Goal: Information Seeking & Learning: Learn about a topic

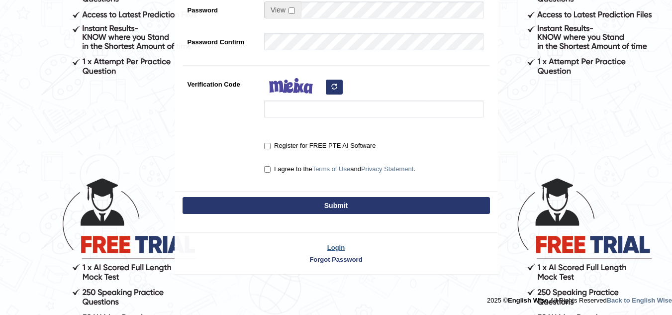
click at [339, 246] on link "Login" at bounding box center [336, 247] width 322 height 9
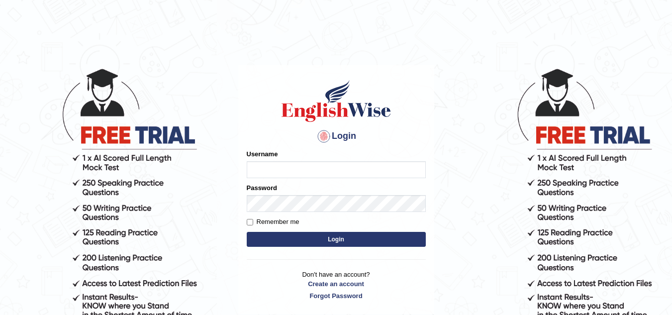
type input "dhanushkakeerthi"
click at [295, 243] on button "Login" at bounding box center [336, 239] width 179 height 15
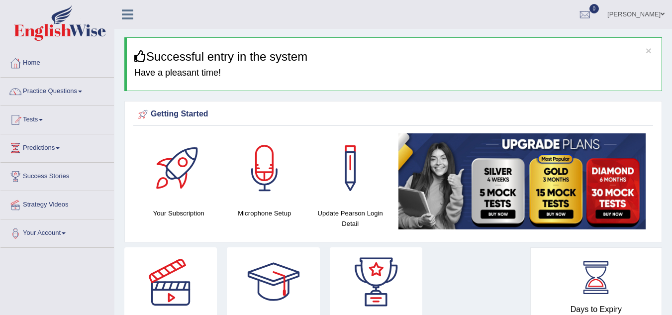
click at [60, 93] on link "Practice Questions" at bounding box center [56, 90] width 113 height 25
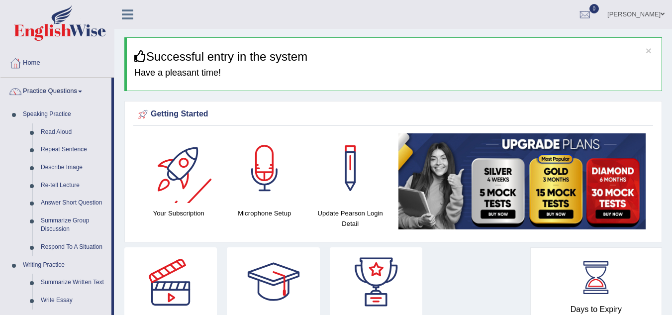
click at [168, 178] on div at bounding box center [179, 168] width 70 height 70
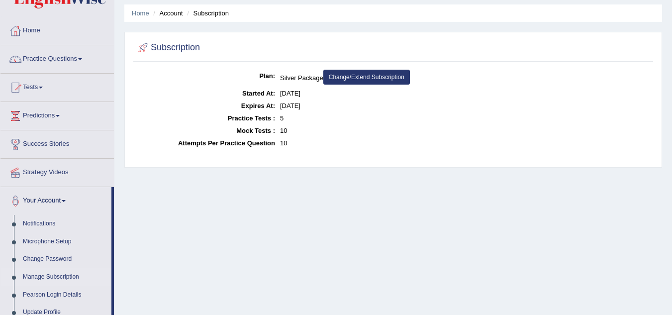
scroll to position [50, 0]
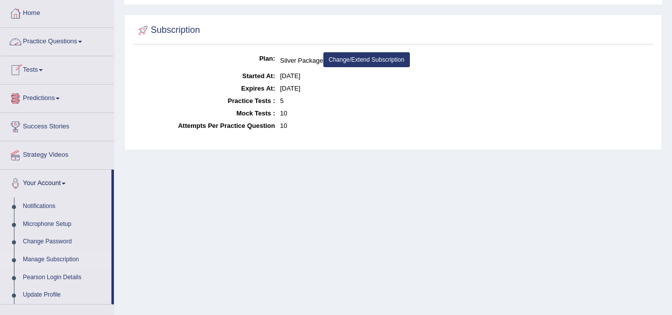
click at [30, 35] on link "Practice Questions" at bounding box center [56, 40] width 113 height 25
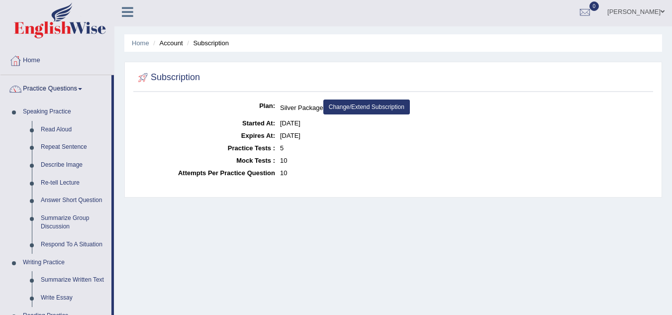
scroll to position [0, 0]
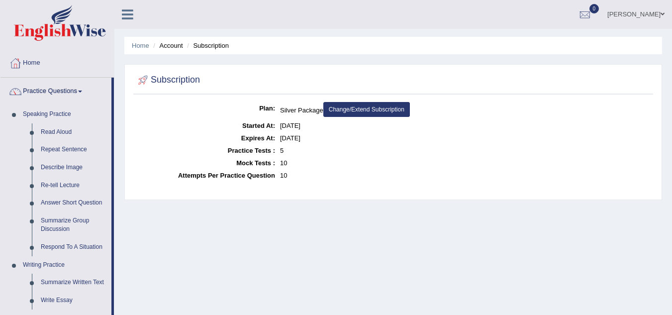
drag, startPoint x: 114, startPoint y: 160, endPoint x: 113, endPoint y: 169, distance: 9.1
click at [113, 169] on div "Toggle navigation Home Practice Questions Speaking Practice Read Aloud Repeat S…" at bounding box center [336, 258] width 672 height 517
click at [145, 152] on dt "Practice Tests :" at bounding box center [205, 150] width 139 height 12
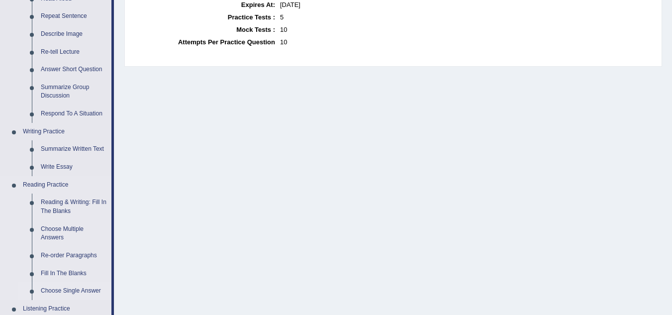
scroll to position [99, 0]
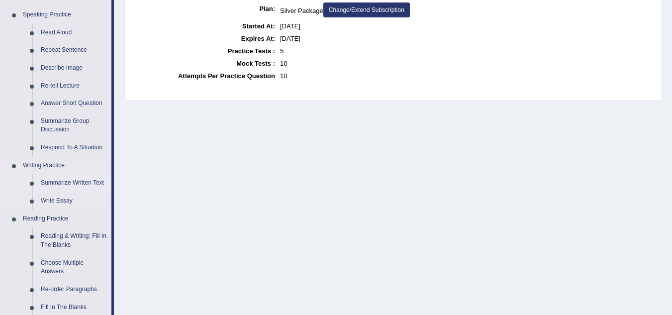
click at [90, 180] on link "Summarize Written Text" at bounding box center [73, 183] width 75 height 18
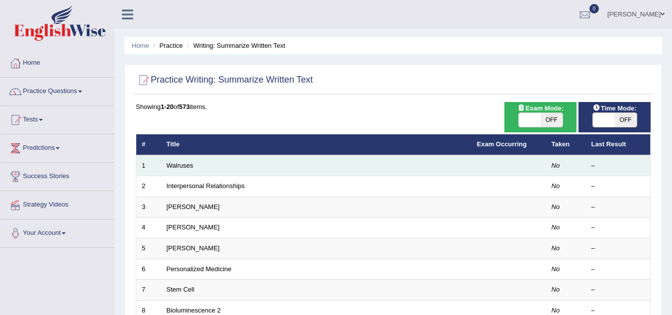
click at [227, 170] on td "Walruses" at bounding box center [316, 165] width 310 height 21
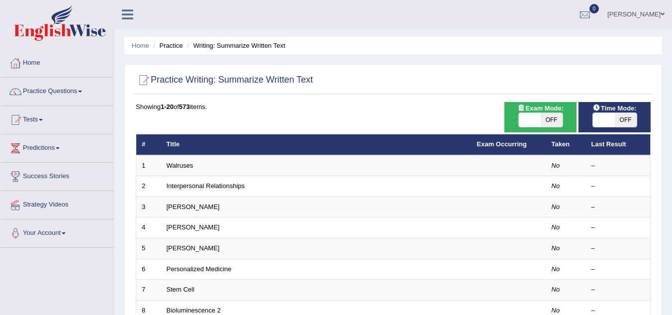
click at [554, 121] on span "OFF" at bounding box center [552, 120] width 22 height 14
checkbox input "true"
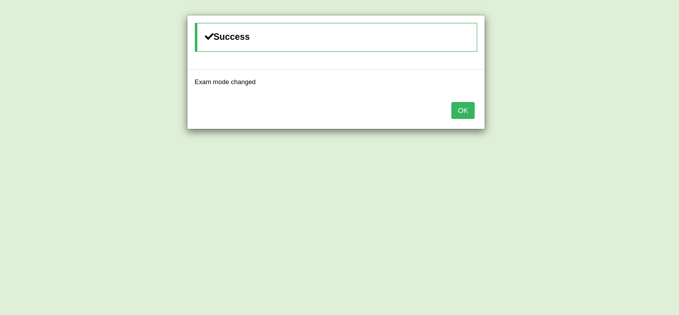
click at [457, 114] on button "OK" at bounding box center [463, 110] width 23 height 17
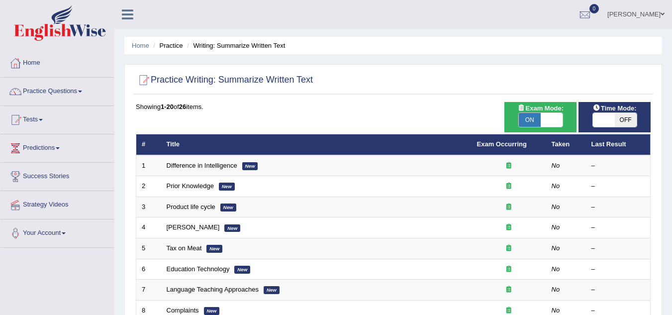
click at [540, 118] on span "ON" at bounding box center [530, 120] width 22 height 14
checkbox input "false"
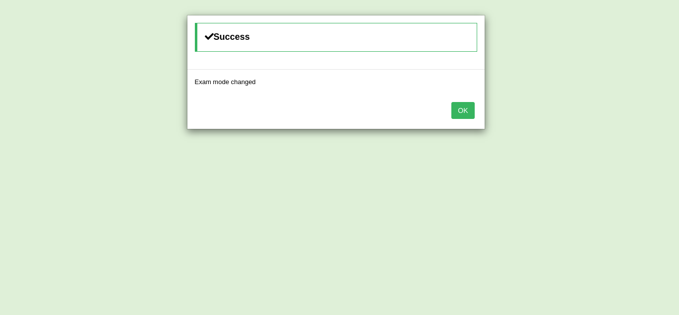
click at [457, 114] on button "OK" at bounding box center [463, 110] width 23 height 17
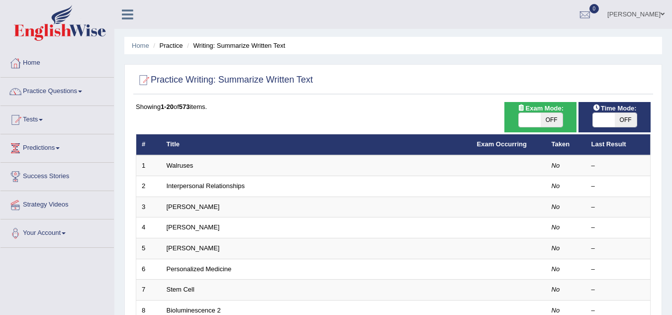
click at [172, 167] on link "Walruses" at bounding box center [180, 165] width 27 height 7
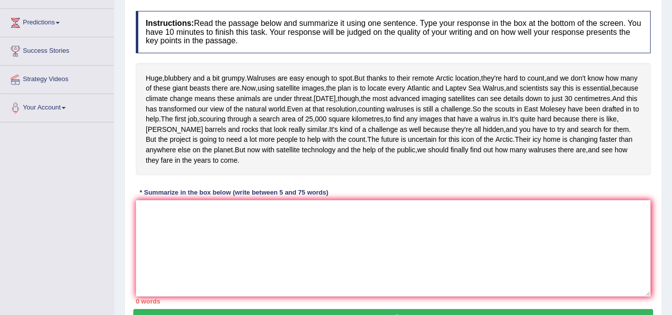
scroll to position [149, 0]
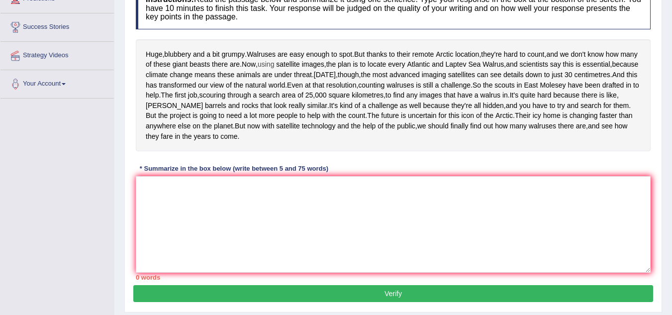
drag, startPoint x: 262, startPoint y: 64, endPoint x: 289, endPoint y: 64, distance: 27.8
click at [289, 64] on div "Huge , blubbery and a bit grumpy . Walruses are easy enough to spot . But thank…" at bounding box center [393, 95] width 515 height 112
click at [248, 235] on textarea at bounding box center [393, 224] width 515 height 96
type textarea "n"
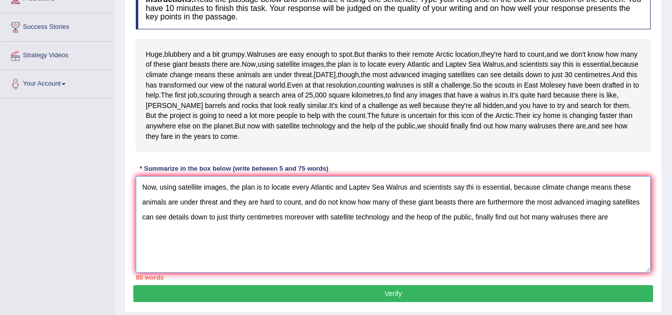
click at [319, 264] on textarea "Now, using satellite images, the plan is to locate every Atlantic and Laptev Se…" at bounding box center [393, 224] width 515 height 96
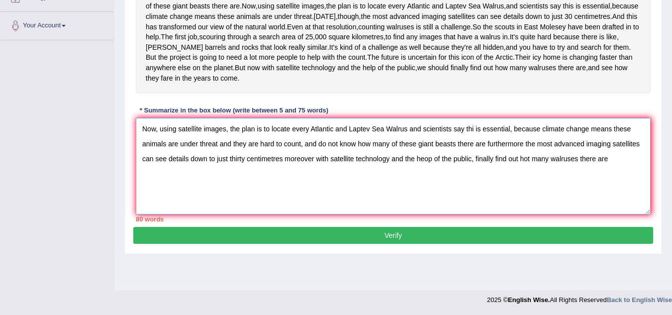
scroll to position [220, 0]
click at [611, 189] on textarea "Now, using satellite images, the plan is to locate every Atlantic and Laptev Se…" at bounding box center [393, 166] width 515 height 96
click at [282, 189] on textarea "Now, using satellite images, the plan is to locate every Atlantic and Laptev Se…" at bounding box center [393, 166] width 515 height 96
drag, startPoint x: 300, startPoint y: 171, endPoint x: 314, endPoint y: 168, distance: 14.4
click at [314, 168] on textarea "Now, using satellite images, the plan is to locate every Atlantic and Laptev Se…" at bounding box center [393, 166] width 515 height 96
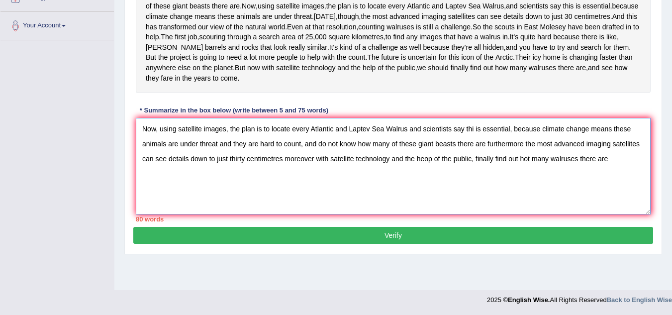
click at [305, 175] on textarea "Now, using satellite images, the plan is to locate every Atlantic and Laptev Se…" at bounding box center [393, 166] width 515 height 96
click at [302, 177] on textarea "Now, using satellite images, the plan is to locate every Atlantic and Laptev Se…" at bounding box center [393, 166] width 515 height 96
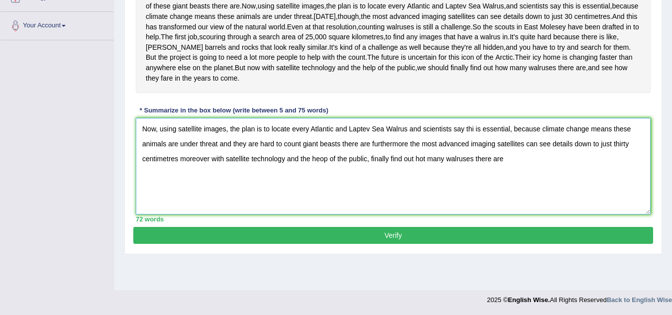
type textarea "Now, using satellite images, the plan is to locate every Atlantic and Laptev Se…"
click at [413, 244] on button "Verify" at bounding box center [393, 235] width 520 height 17
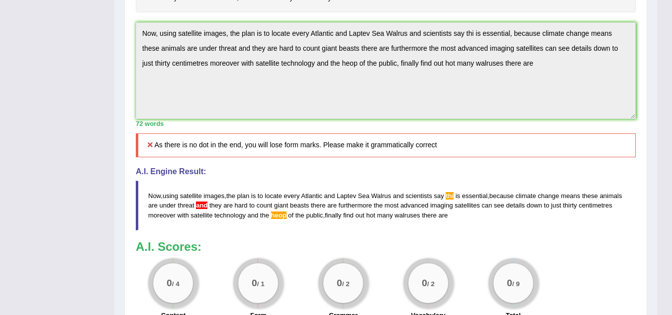
scroll to position [216, 0]
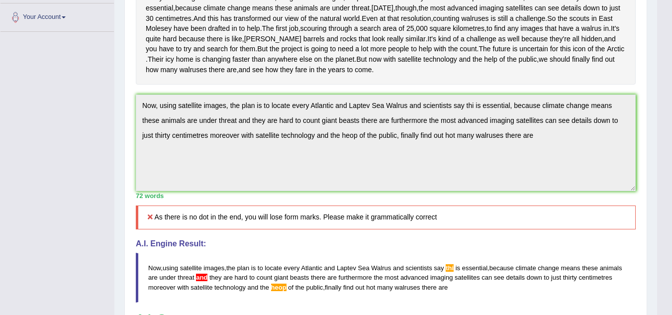
click at [130, 147] on div "Practice Writing: Summarize Written Text 1 Walruses Instructions: Read the pass…" at bounding box center [385, 163] width 523 height 590
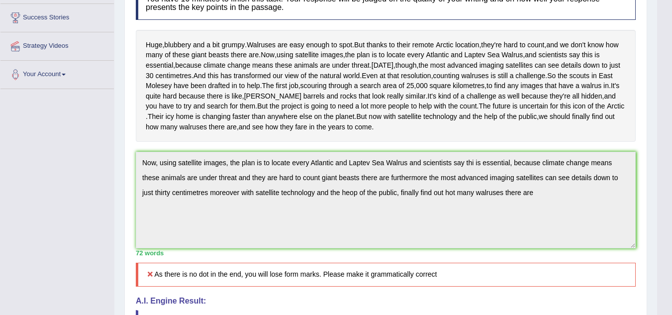
scroll to position [17, 0]
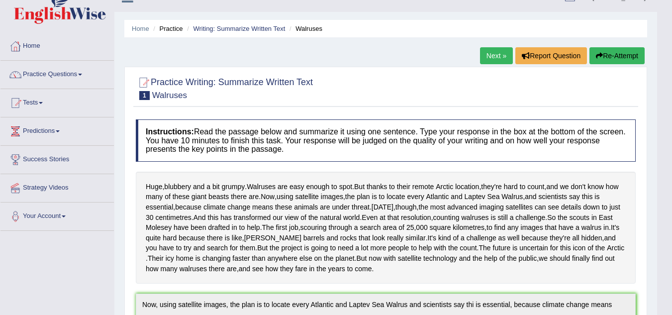
click at [598, 54] on icon "button" at bounding box center [599, 55] width 7 height 7
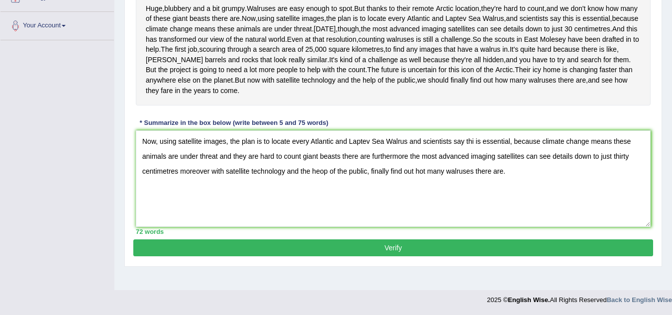
click at [471, 175] on textarea "Now, using satellite images, the plan is to locate every Atlantic and Laptev Se…" at bounding box center [393, 178] width 515 height 96
click at [474, 175] on textarea "Now, using satellite images, the plan is to locate every Atlantic and Laptev Se…" at bounding box center [393, 178] width 515 height 96
type textarea "Now, using satellite images, the plan is to locate every Atlantic and Laptev Se…"
click at [455, 256] on button "Verify" at bounding box center [393, 247] width 520 height 17
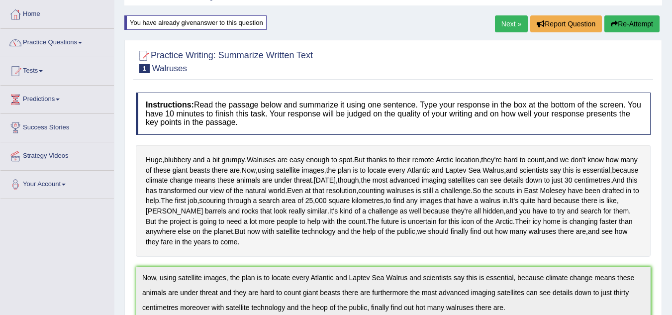
scroll to position [40, 0]
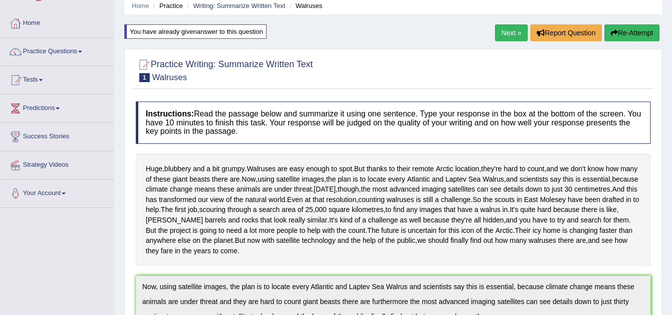
click at [508, 35] on link "Next »" at bounding box center [511, 32] width 33 height 17
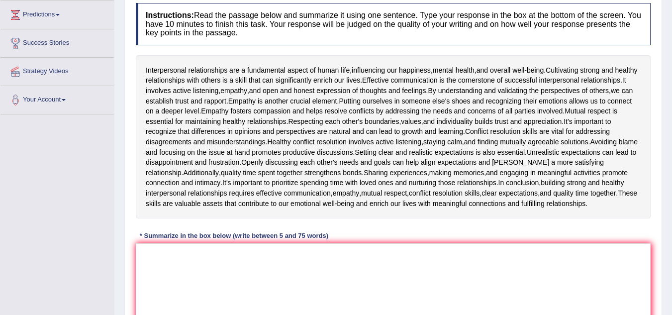
scroll to position [149, 0]
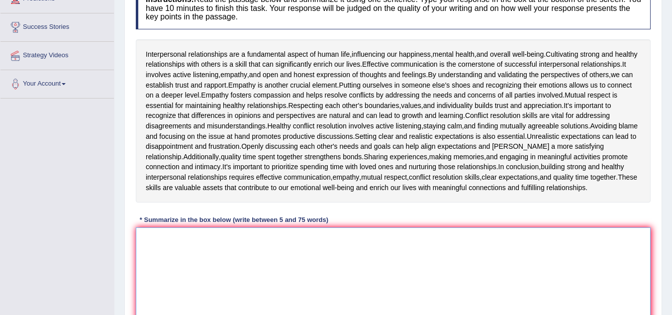
click at [196, 261] on textarea at bounding box center [393, 275] width 515 height 96
type textarea "i"
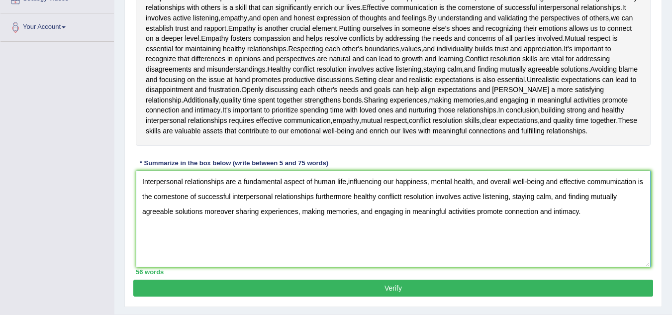
scroll to position [191, 0]
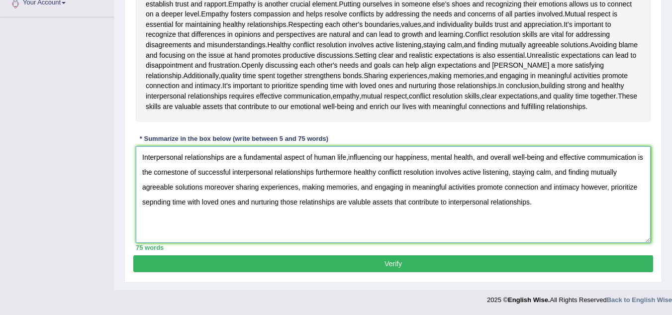
type textarea "Interpersonal relationships are a fundamental aspect of human life,influencing …"
click at [446, 260] on button "Verify" at bounding box center [393, 263] width 520 height 17
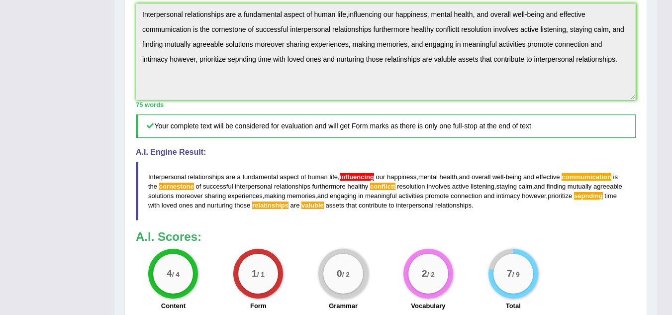
scroll to position [366, 0]
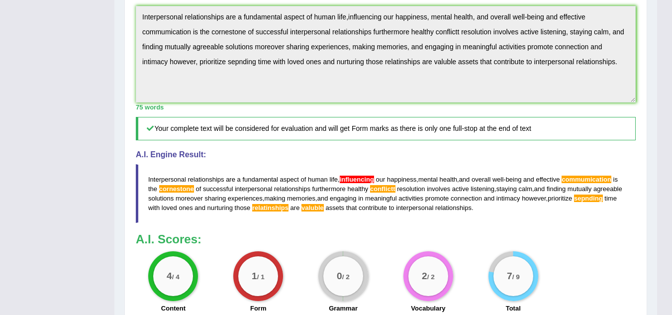
drag, startPoint x: 6, startPoint y: 135, endPoint x: 32, endPoint y: 128, distance: 26.3
click at [14, 134] on div "Toggle navigation Home Practice Questions Speaking Practice Read Aloud Repeat S…" at bounding box center [328, 20] width 657 height 772
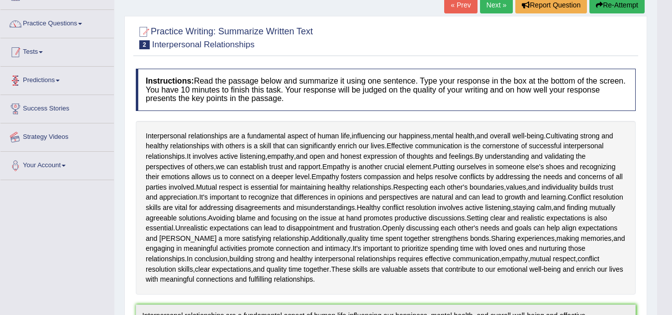
scroll to position [0, 0]
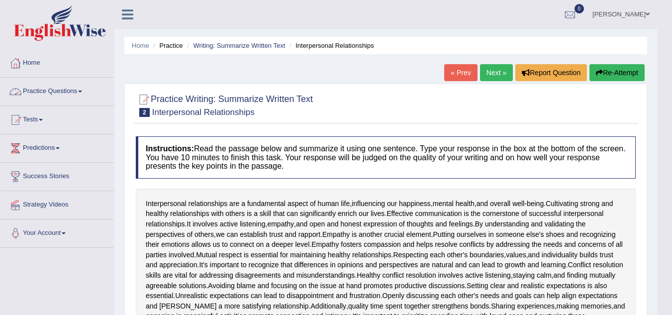
click at [72, 91] on link "Practice Questions" at bounding box center [56, 90] width 113 height 25
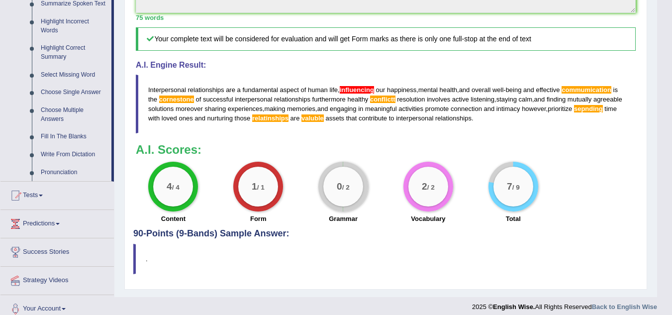
scroll to position [464, 0]
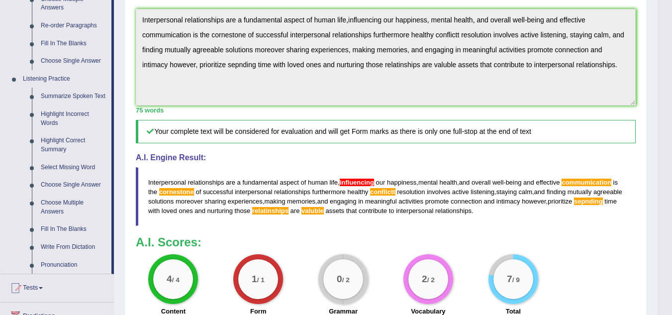
scroll to position [360, 0]
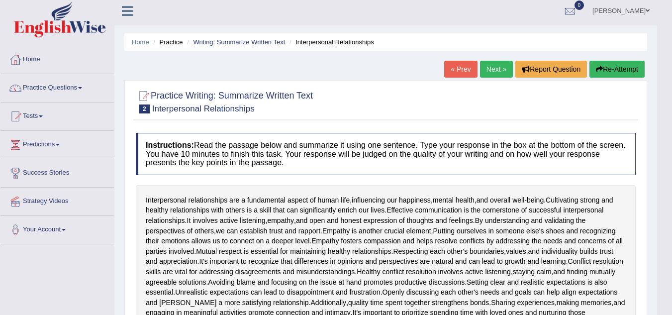
scroll to position [0, 0]
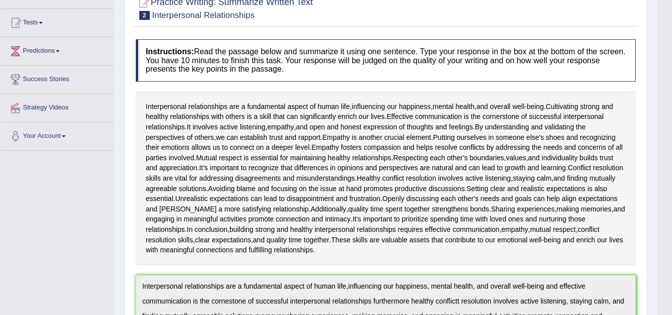
scroll to position [99, 0]
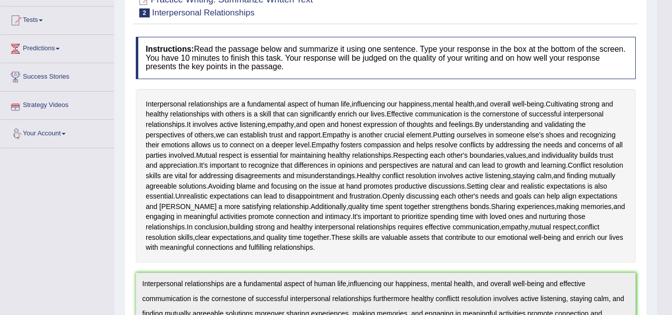
click at [73, 92] on link "Strategy Videos" at bounding box center [56, 104] width 113 height 25
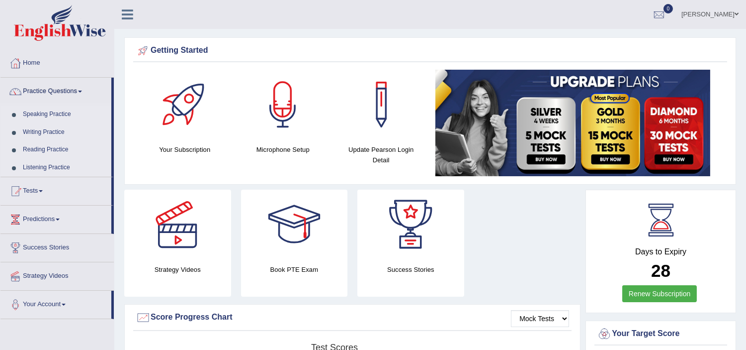
click at [78, 90] on link "Practice Questions" at bounding box center [55, 90] width 111 height 25
click at [65, 91] on link "Practice Questions" at bounding box center [55, 90] width 111 height 25
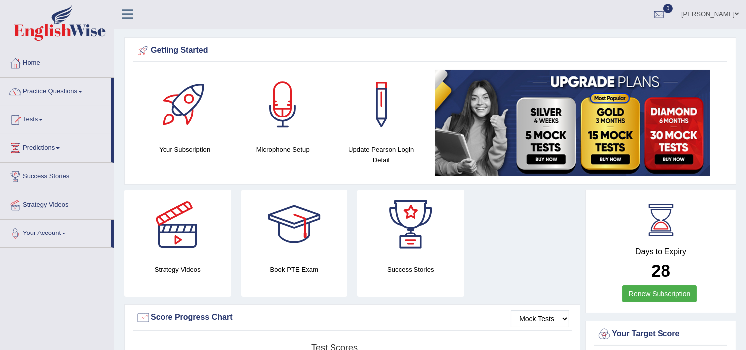
click at [80, 92] on link "Practice Questions" at bounding box center [55, 90] width 111 height 25
click at [80, 91] on link "Practice Questions" at bounding box center [55, 90] width 111 height 25
click at [82, 91] on span at bounding box center [80, 92] width 4 height 2
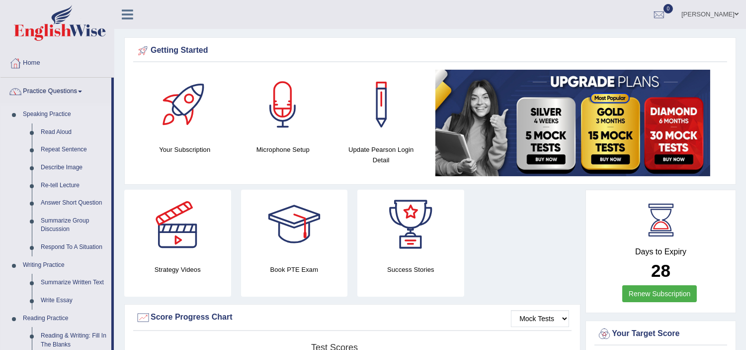
click at [108, 47] on div at bounding box center [57, 24] width 114 height 49
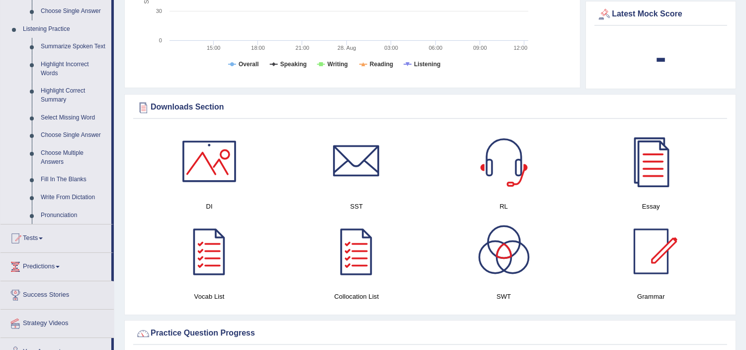
scroll to position [346, 0]
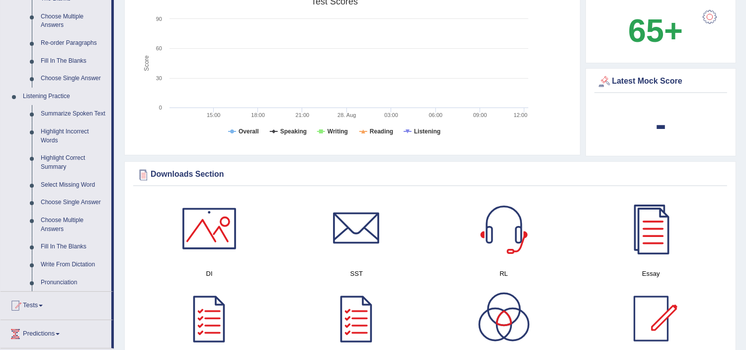
click at [82, 116] on link "Summarize Spoken Text" at bounding box center [73, 114] width 75 height 18
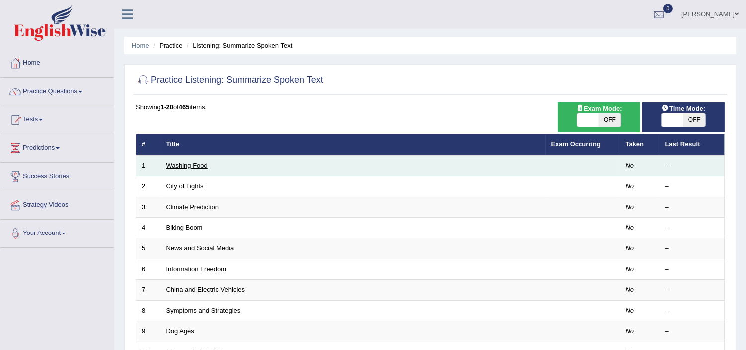
click at [200, 164] on link "Washing Food" at bounding box center [187, 165] width 41 height 7
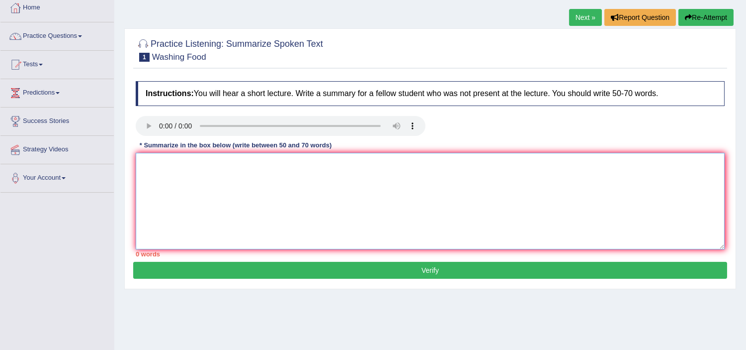
click at [183, 182] on textarea at bounding box center [430, 201] width 589 height 96
type textarea "t"
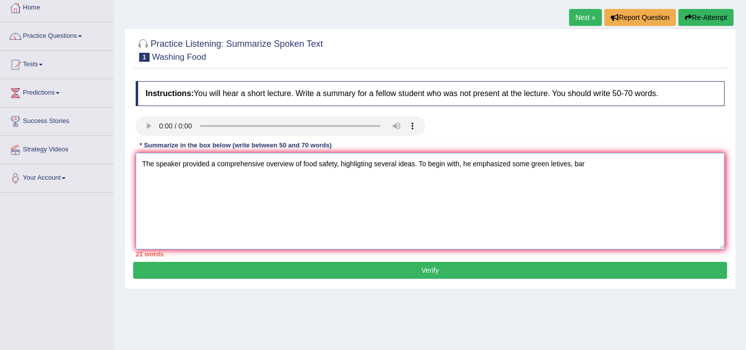
drag, startPoint x: 550, startPoint y: 163, endPoint x: 572, endPoint y: 166, distance: 22.0
click at [572, 166] on textarea "The speaker provided a comprehensive overview of food safety, highligting sever…" at bounding box center [430, 201] width 589 height 96
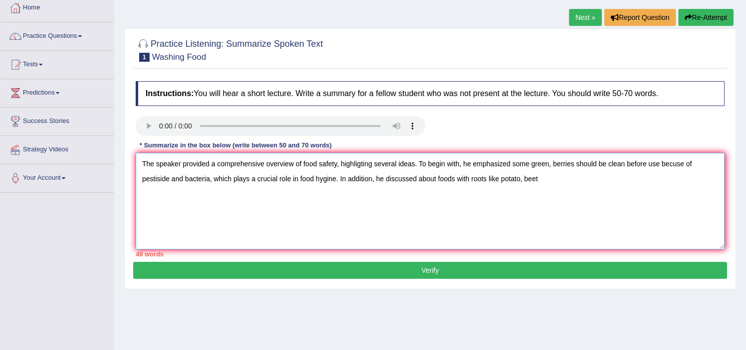
drag, startPoint x: 488, startPoint y: 177, endPoint x: 495, endPoint y: 177, distance: 6.5
click at [495, 177] on textarea "The speaker provided a comprehensive overview of food safety, highligting sever…" at bounding box center [430, 201] width 589 height 96
click at [498, 176] on textarea "The speaker provided a comprehensive overview of food safety, highligting sever…" at bounding box center [430, 201] width 589 height 96
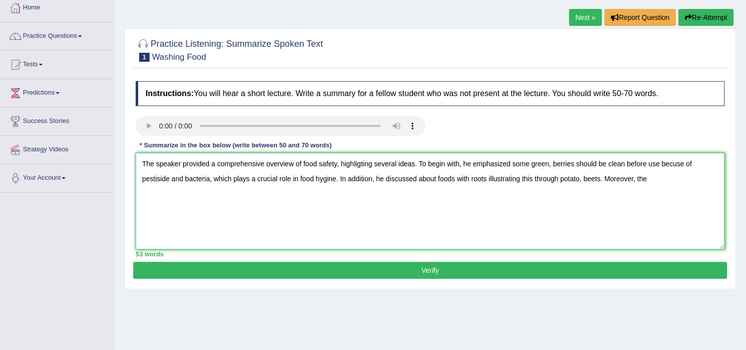
click at [651, 176] on textarea "The speaker provided a comprehensive overview of food safety, highligting sever…" at bounding box center [430, 201] width 589 height 96
click at [165, 192] on textarea "The speaker provided a comprehensive overview of food safety, highligting sever…" at bounding box center [430, 201] width 589 height 96
click at [552, 162] on textarea "The speaker provided a comprehensive overview of food safety, highligting sever…" at bounding box center [430, 201] width 589 height 96
click at [585, 171] on textarea "The speaker provided a comprehensive overview of food safety, highligting sever…" at bounding box center [430, 201] width 589 height 96
click at [627, 162] on textarea "The speaker provided a comprehensive overview of food safety, highligting sever…" at bounding box center [430, 201] width 589 height 96
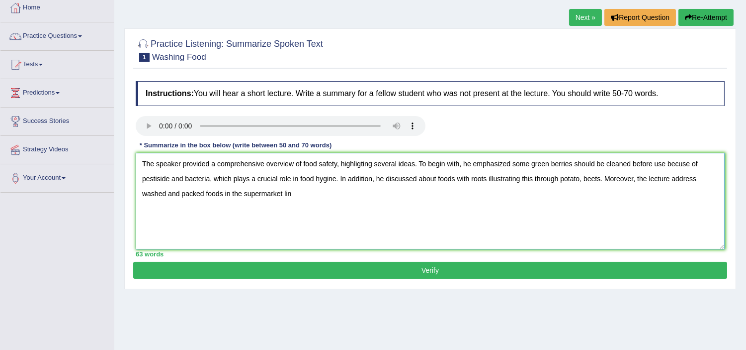
click at [669, 163] on textarea "The speaker provided a comprehensive overview of food safety, highligting sever…" at bounding box center [430, 201] width 589 height 96
click at [667, 165] on textarea "The speaker provided a comprehensive overview of food safety, highligting sever…" at bounding box center [430, 201] width 589 height 96
click at [336, 178] on textarea "The speaker provided a comprehensive overview of food safety, highligting sever…" at bounding box center [430, 201] width 589 height 96
click at [697, 178] on textarea "The speaker provided a comprehensive overview of food safety, highligting sever…" at bounding box center [430, 201] width 589 height 96
click at [290, 191] on textarea "The speaker provided a comprehensive overview of food safety, highligting sever…" at bounding box center [430, 201] width 589 height 96
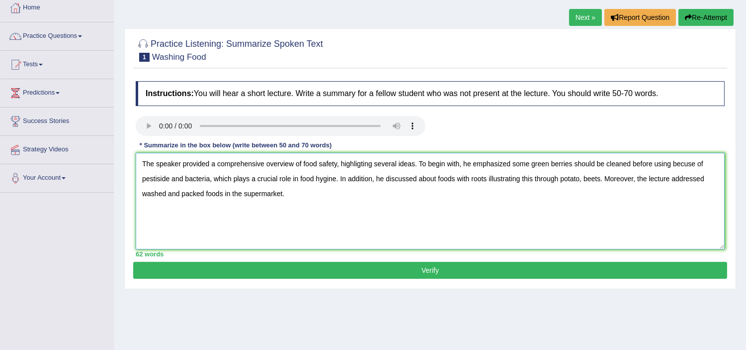
type textarea "The speaker provided a comprehensive overview of food safety, highligting sever…"
click at [409, 275] on button "Verify" at bounding box center [430, 270] width 594 height 17
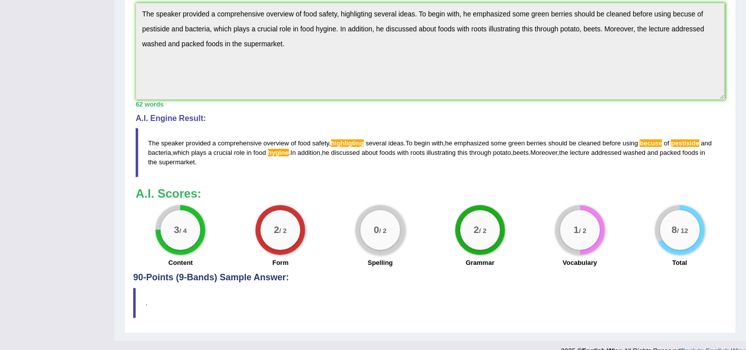
scroll to position [292, 0]
